Goal: Find specific page/section: Find specific page/section

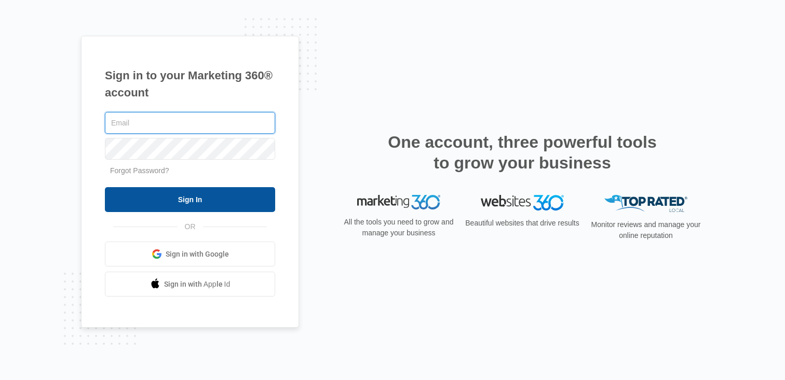
type input "hollie.giddens@madwire.com"
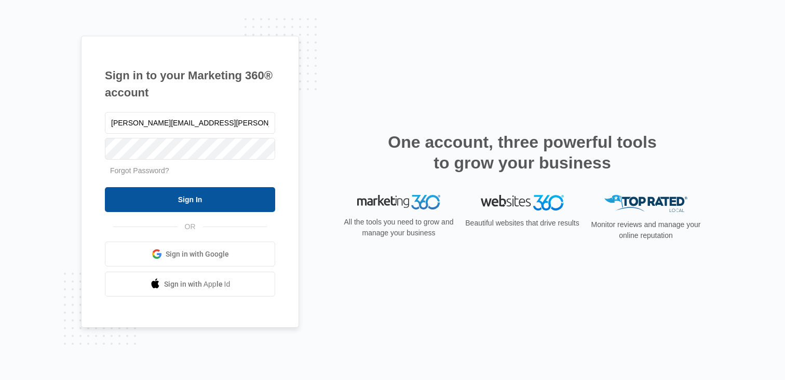
click at [210, 206] on input "Sign In" at bounding box center [190, 199] width 170 height 25
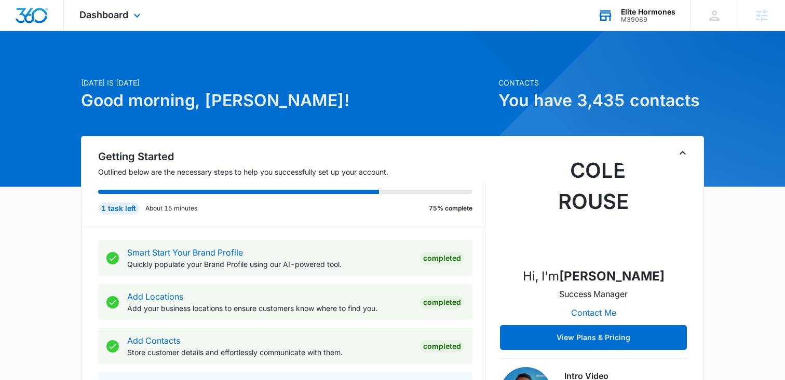
click at [631, 20] on div "M39069" at bounding box center [648, 19] width 55 height 7
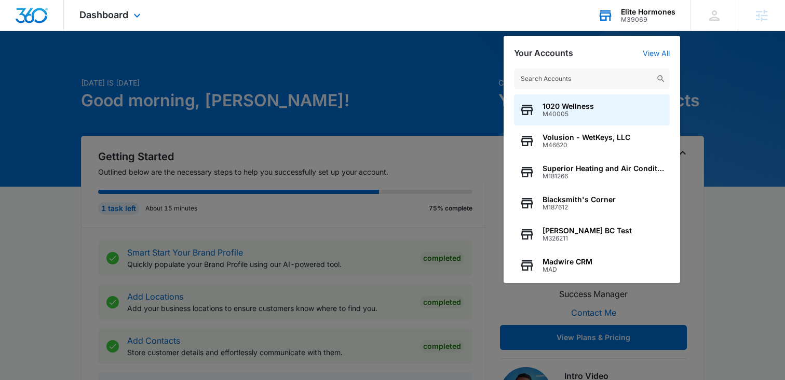
click at [536, 77] on input "text" at bounding box center [592, 79] width 156 height 21
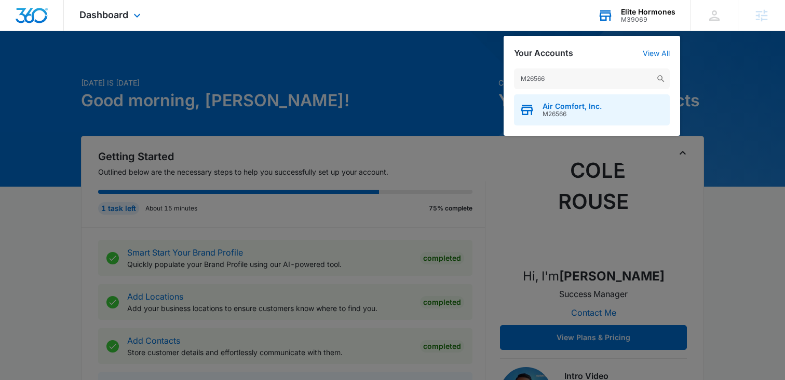
type input "M26566"
click at [550, 115] on span "M26566" at bounding box center [571, 114] width 59 height 7
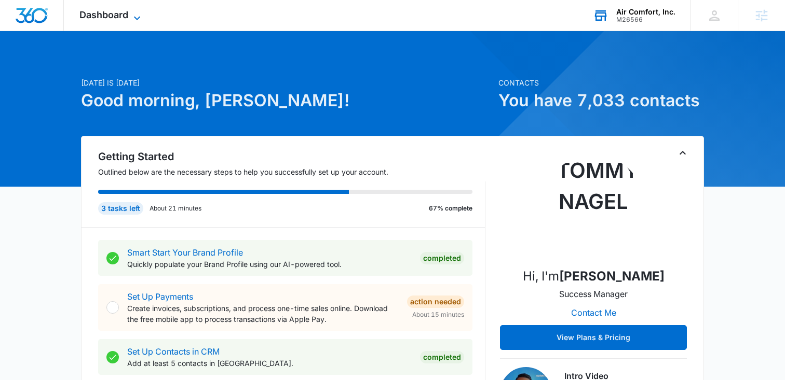
click at [114, 13] on span "Dashboard" at bounding box center [103, 14] width 49 height 11
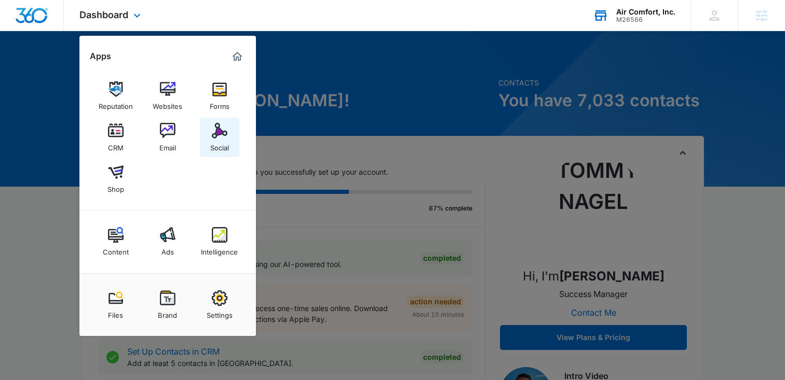
click at [221, 135] on img at bounding box center [220, 131] width 16 height 16
